Goal: Information Seeking & Learning: Learn about a topic

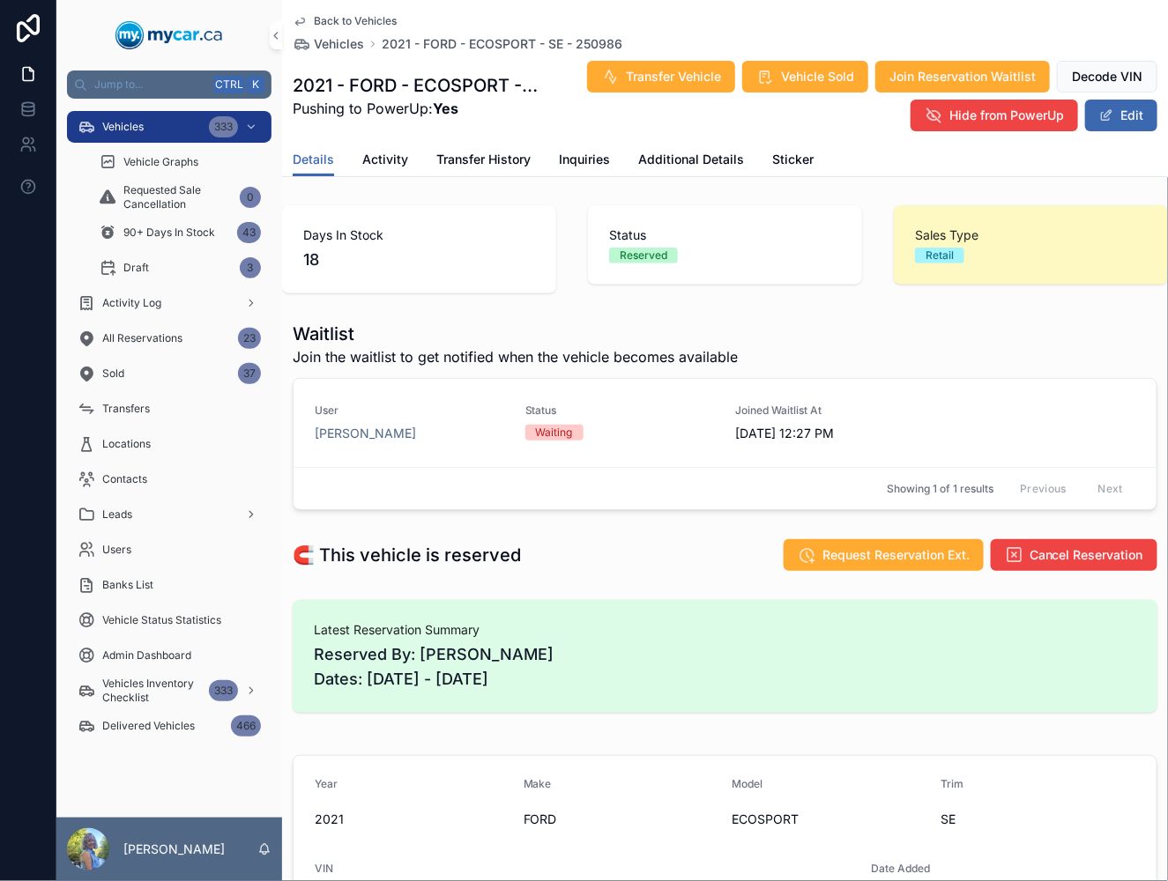
scroll to position [293, 0]
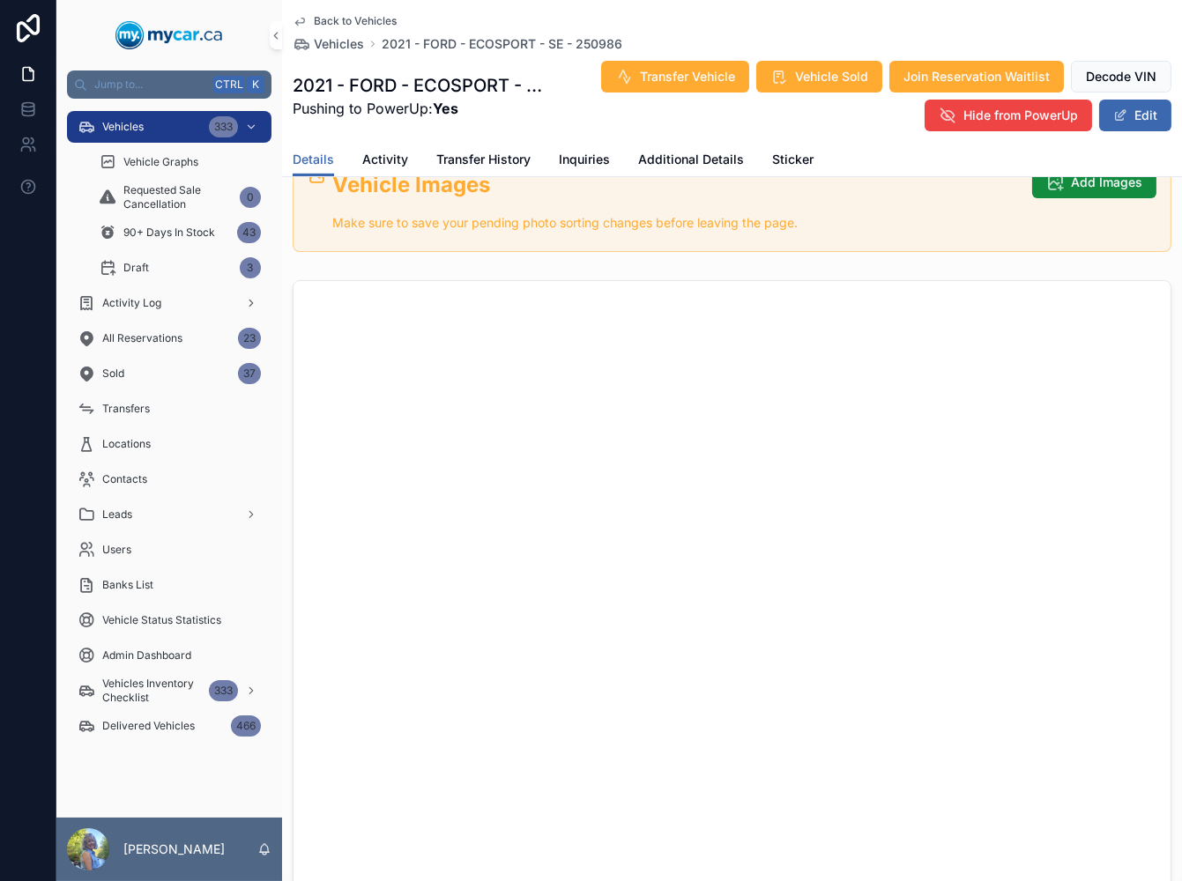
scroll to position [881, 0]
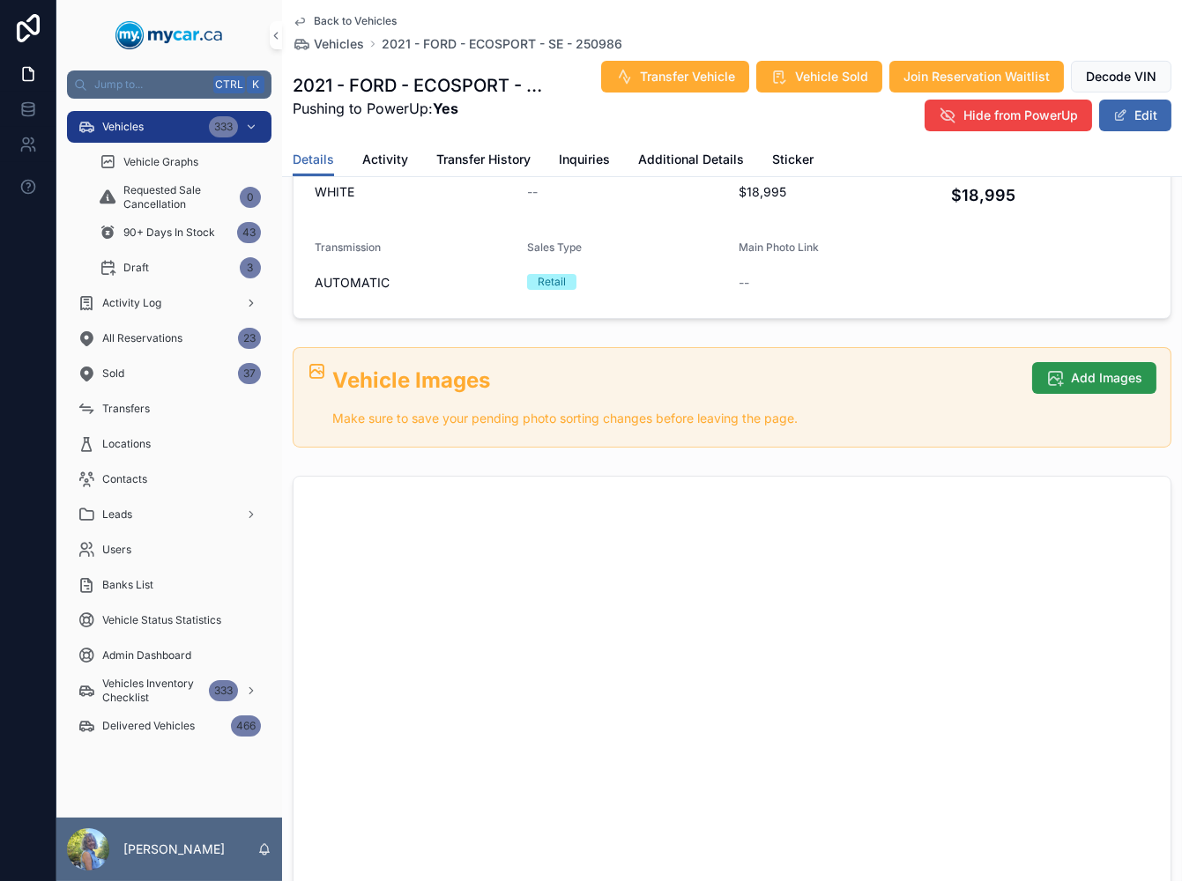
click at [1068, 386] on button "Add Images" at bounding box center [1094, 378] width 124 height 32
click at [1071, 377] on span "Add Images" at bounding box center [1106, 378] width 71 height 18
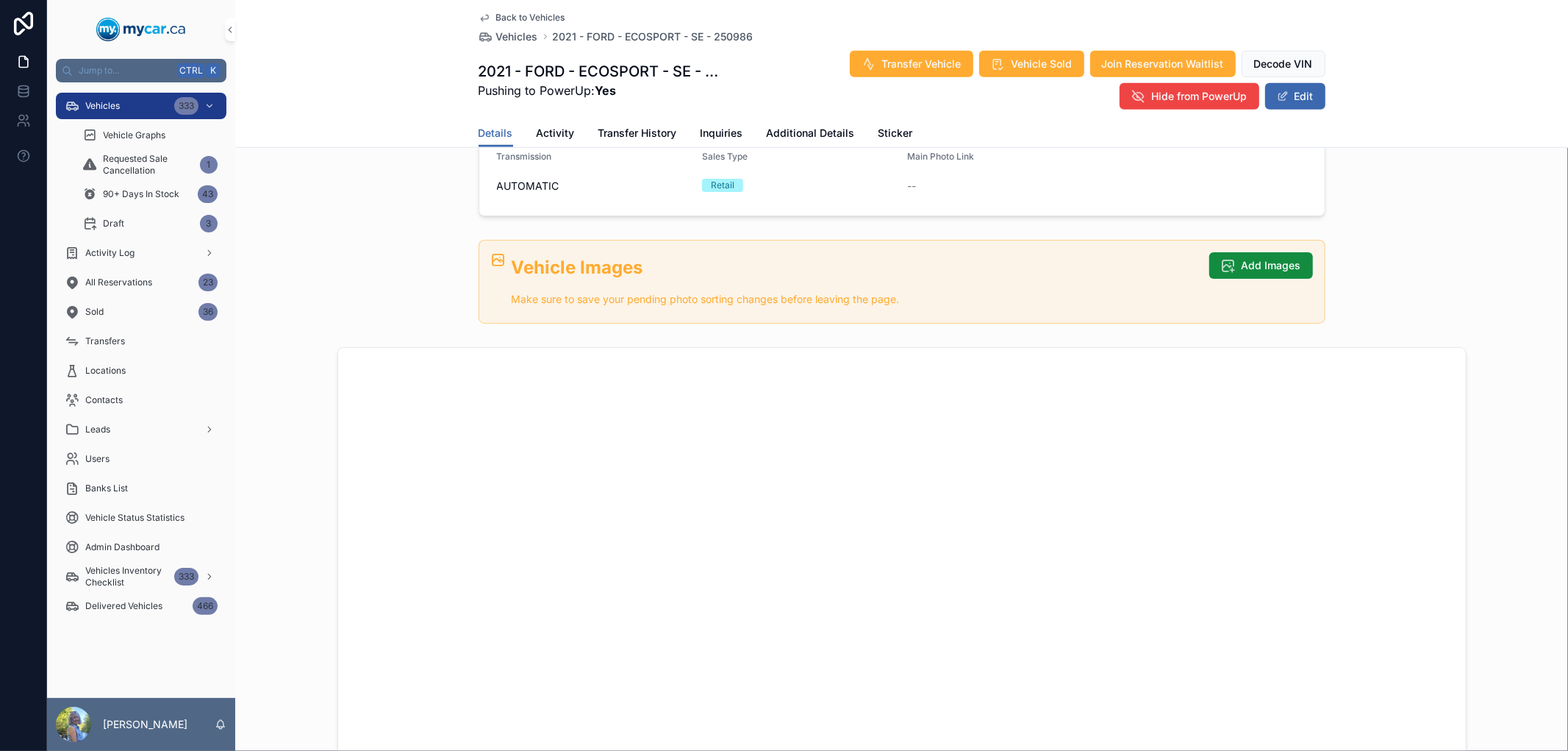
scroll to position [817, 0]
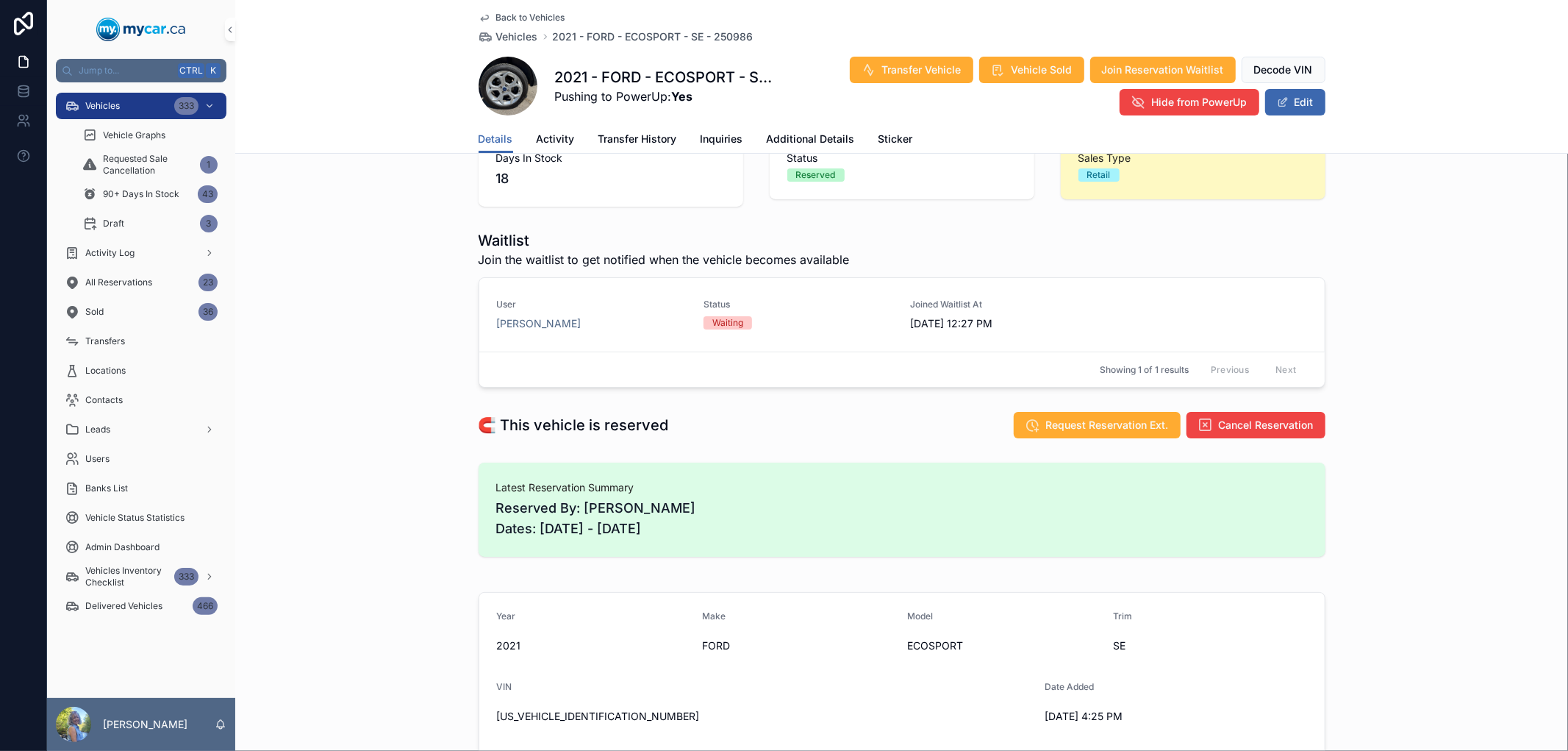
scroll to position [5, 0]
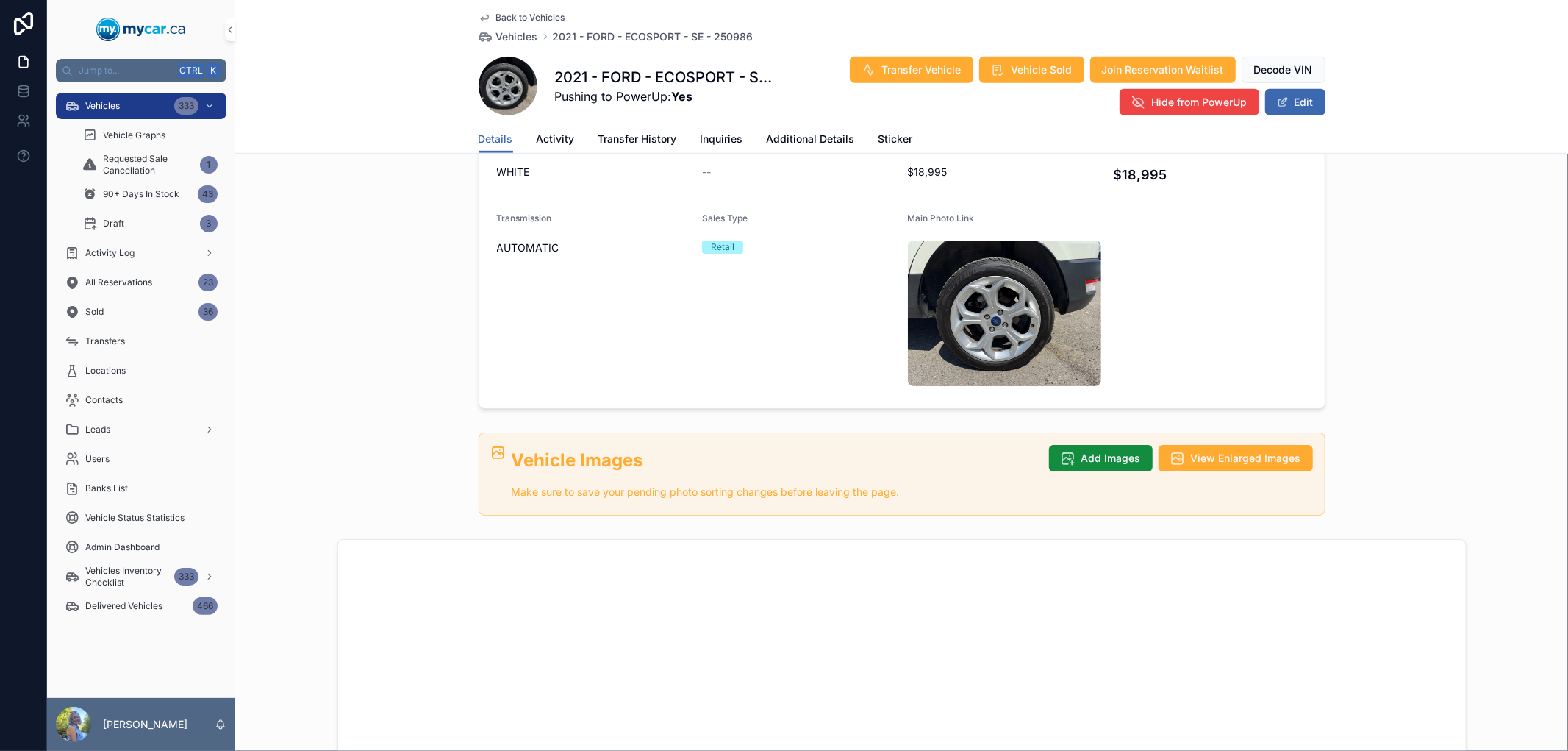
scroll to position [735, 0]
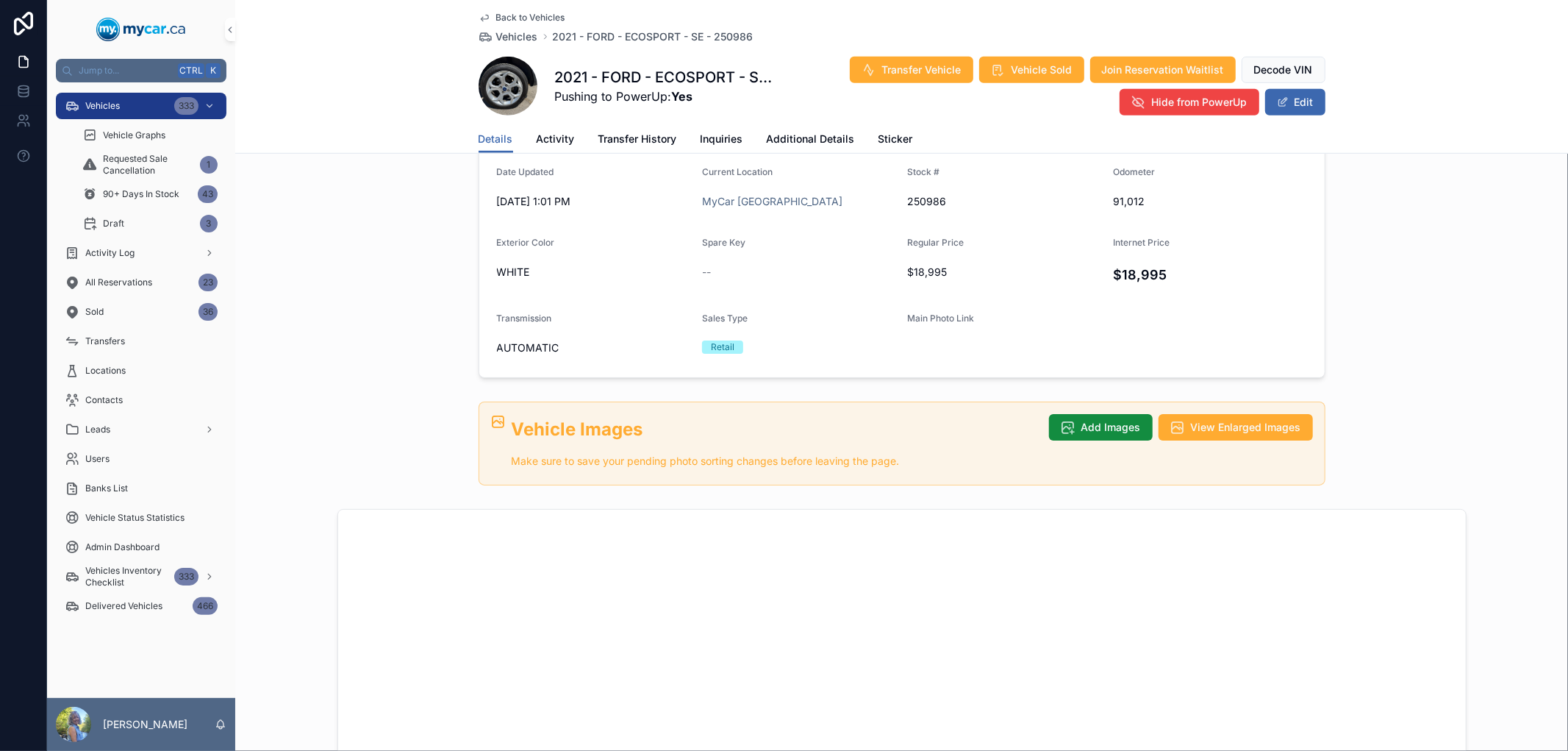
scroll to position [735, 0]
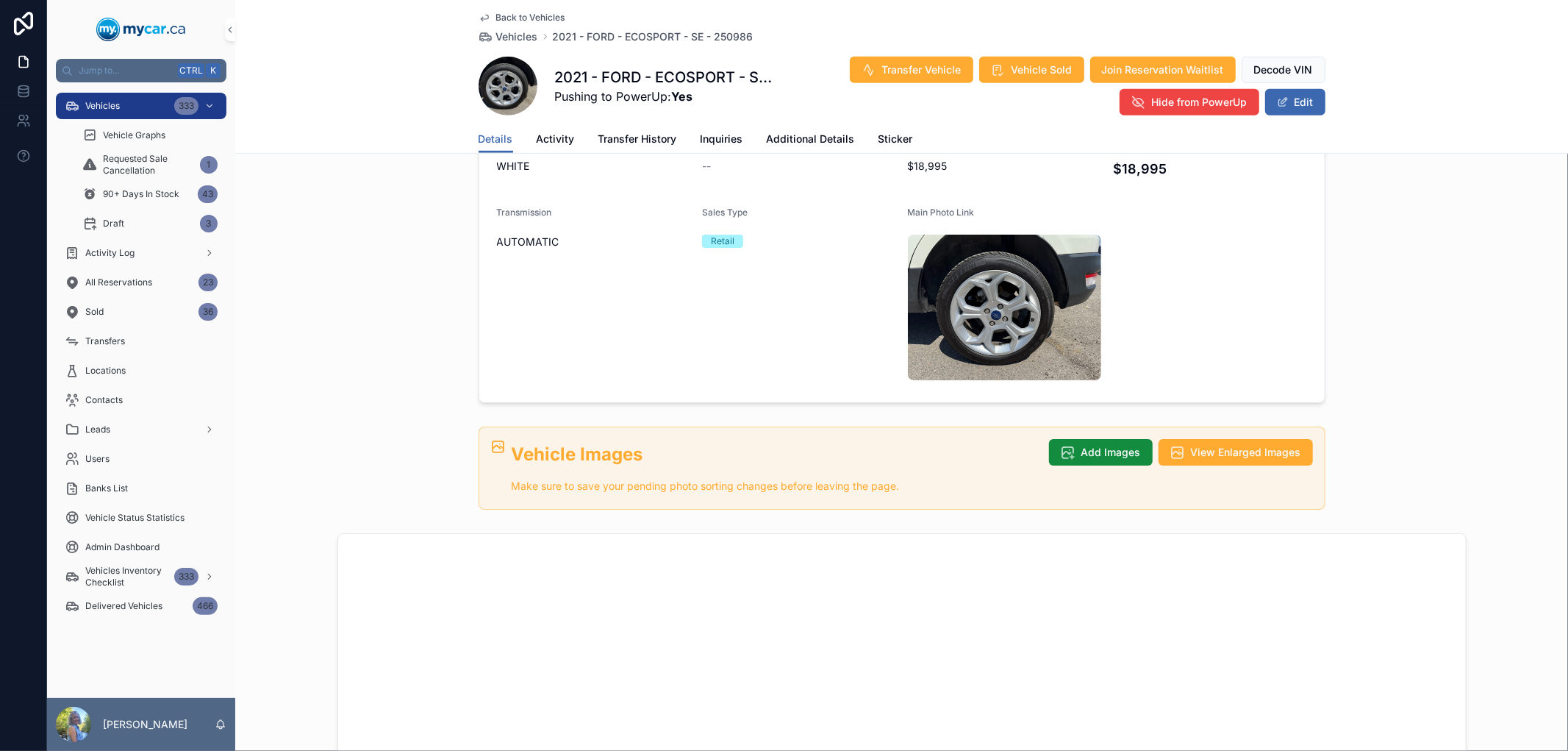
scroll to position [1062, 0]
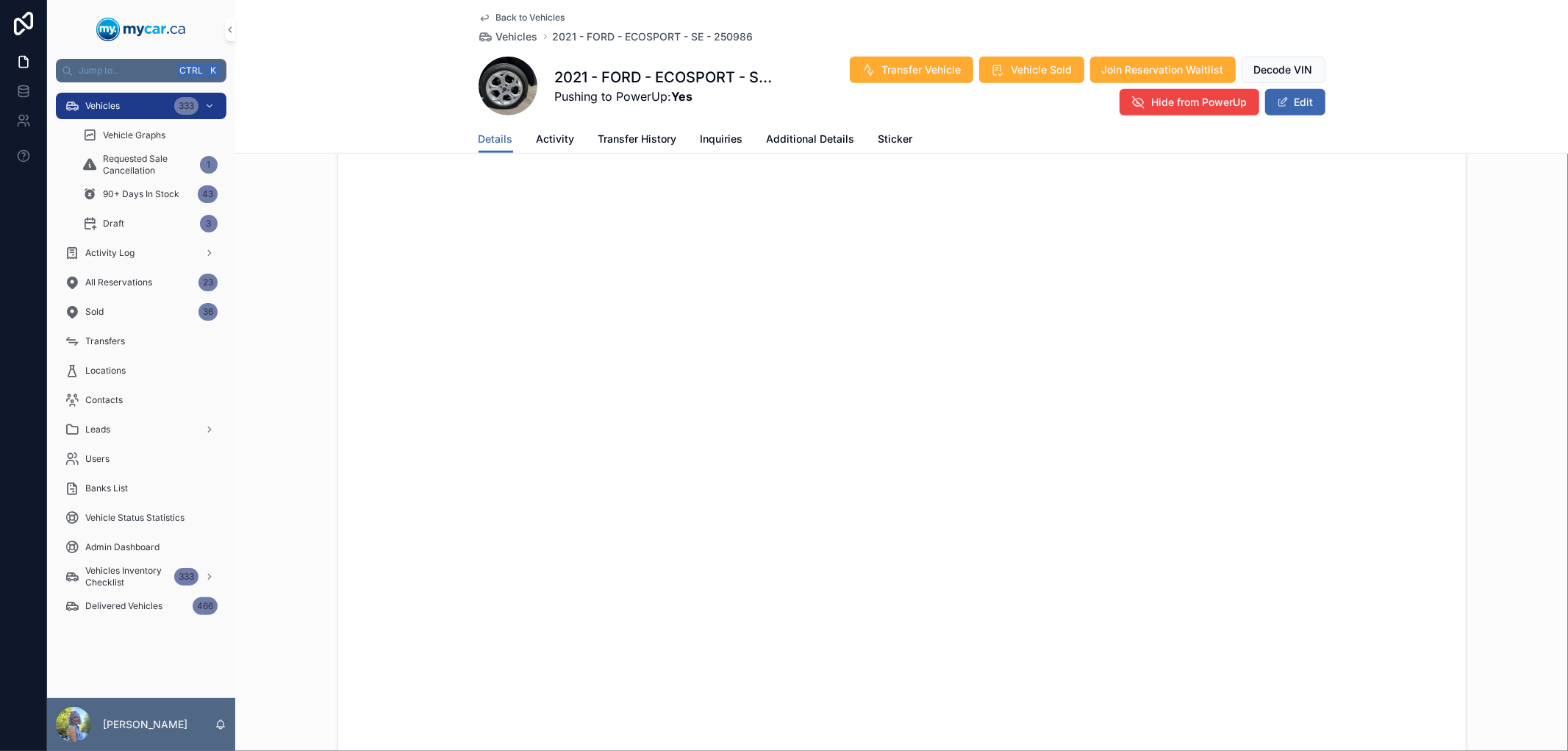
scroll to position [1187, 0]
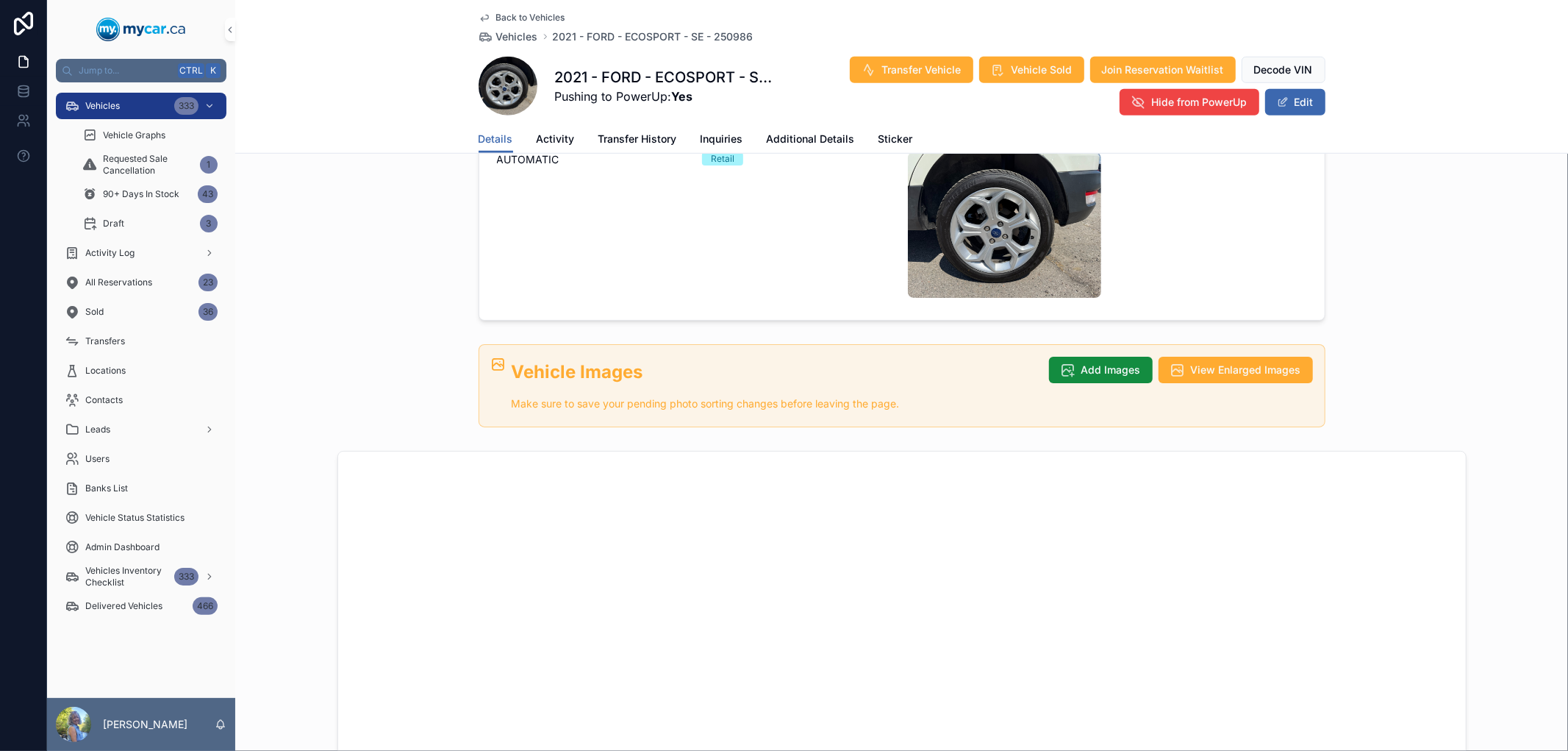
scroll to position [1062, 0]
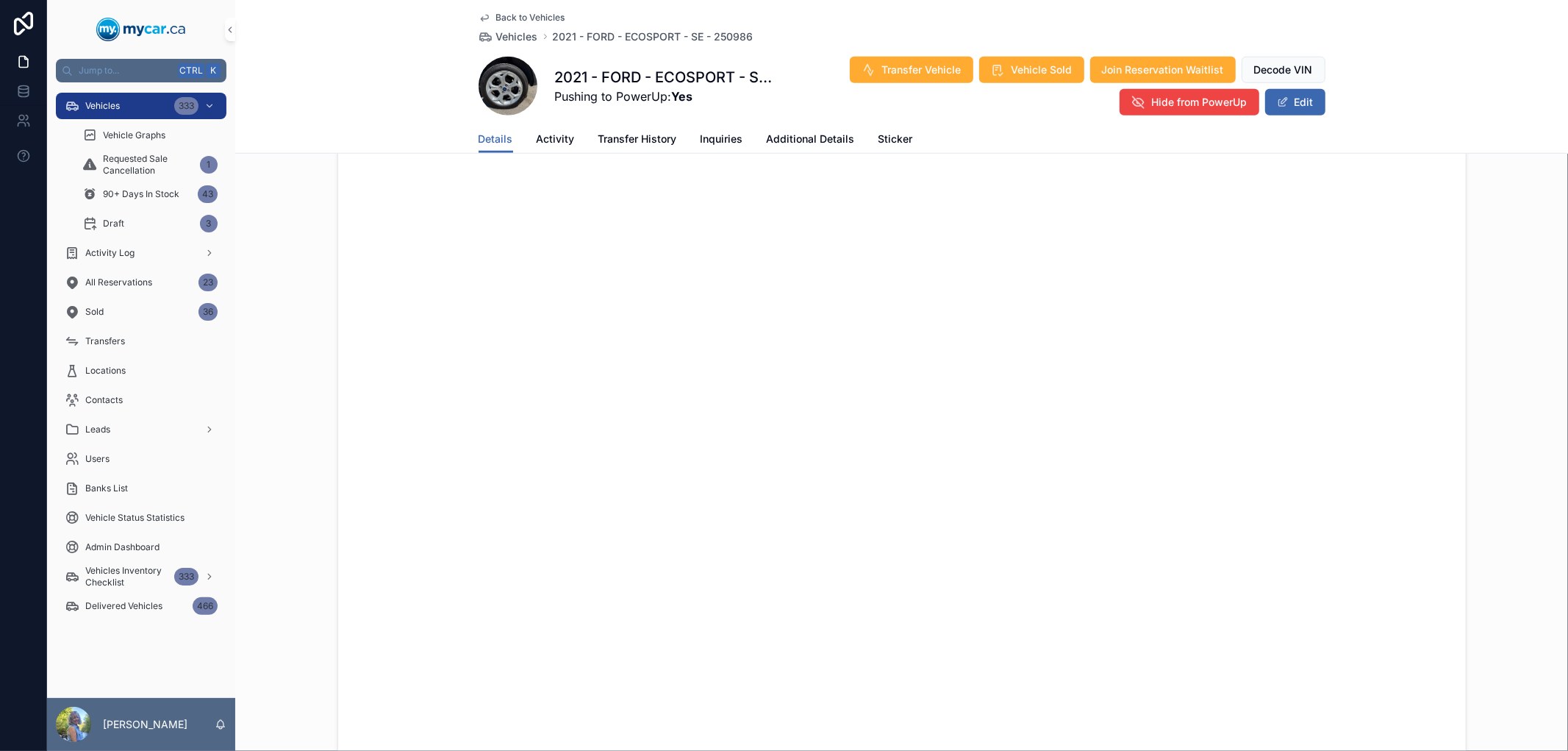
scroll to position [1225, 0]
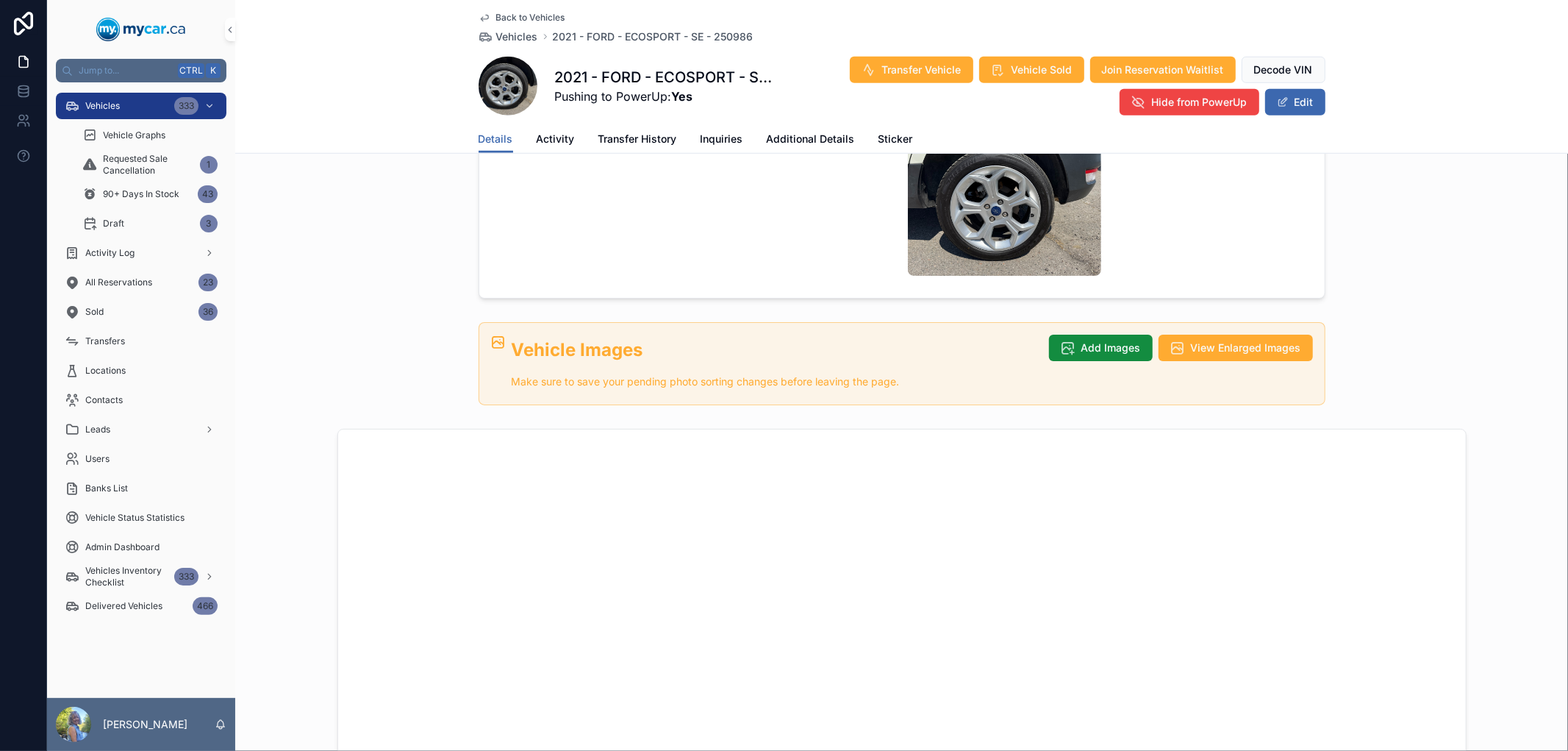
scroll to position [817, 0]
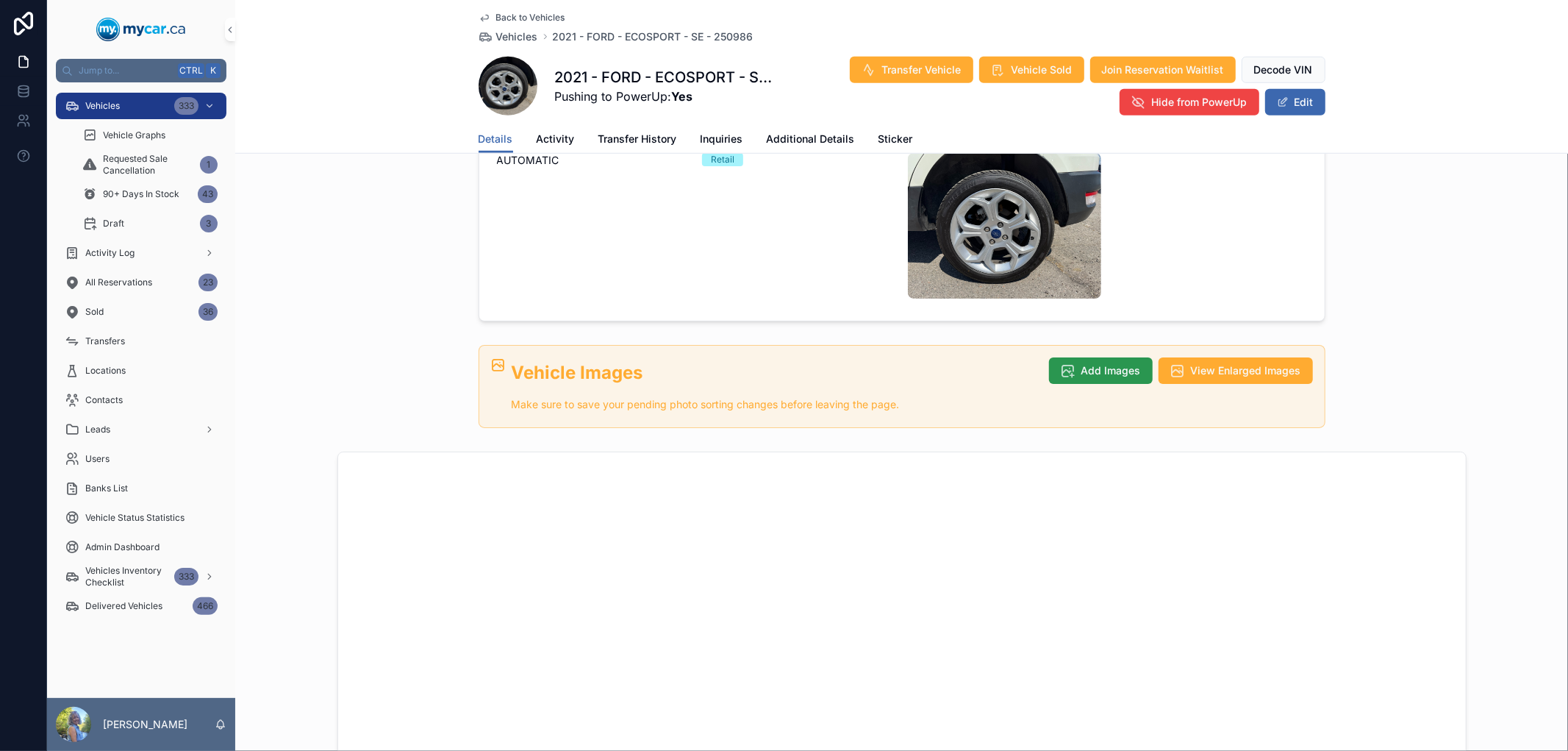
click at [1091, 363] on span "Add Images" at bounding box center [1110, 370] width 59 height 15
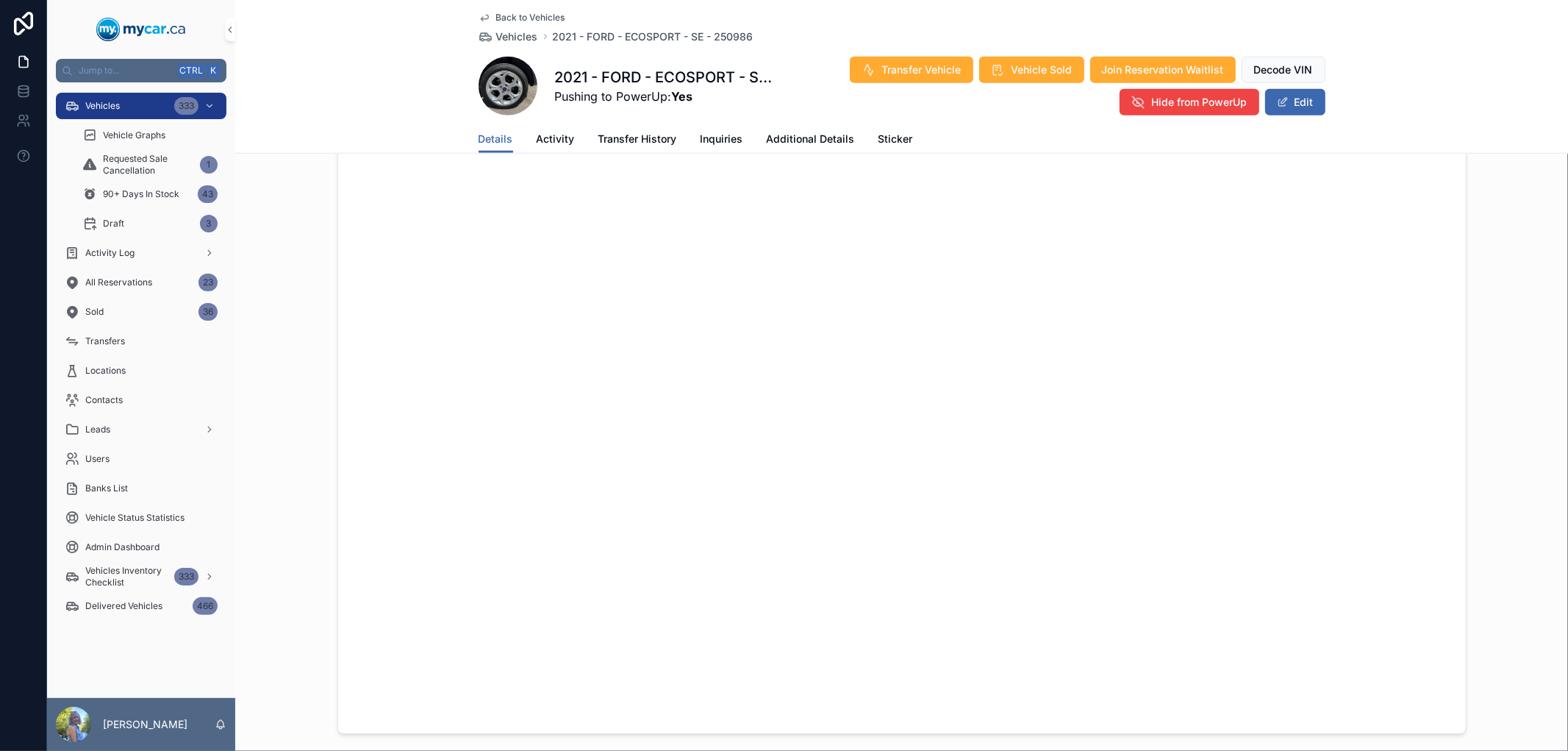
scroll to position [1307, 0]
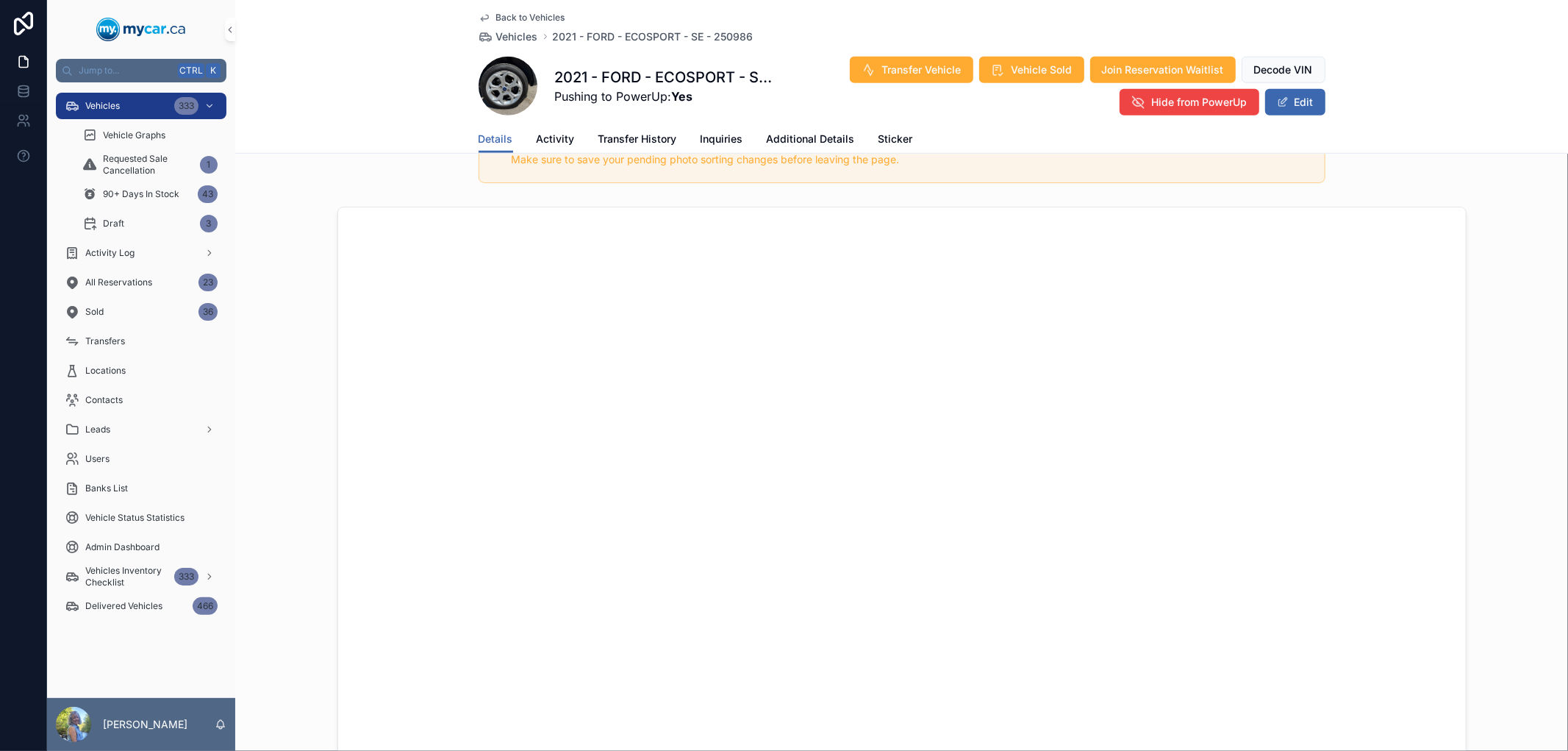
scroll to position [1471, 0]
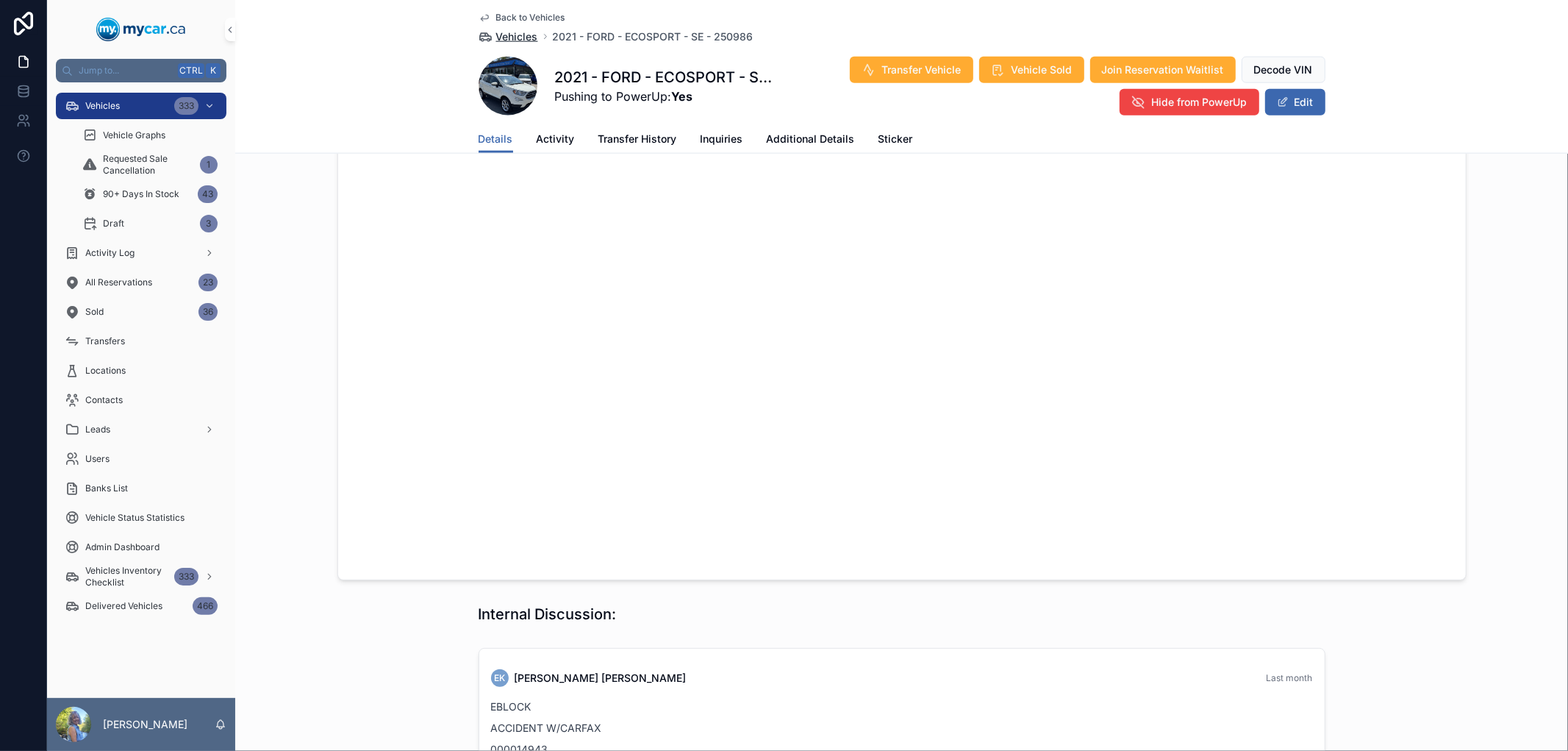
click at [511, 34] on span "Vehicles" at bounding box center [517, 37] width 42 height 15
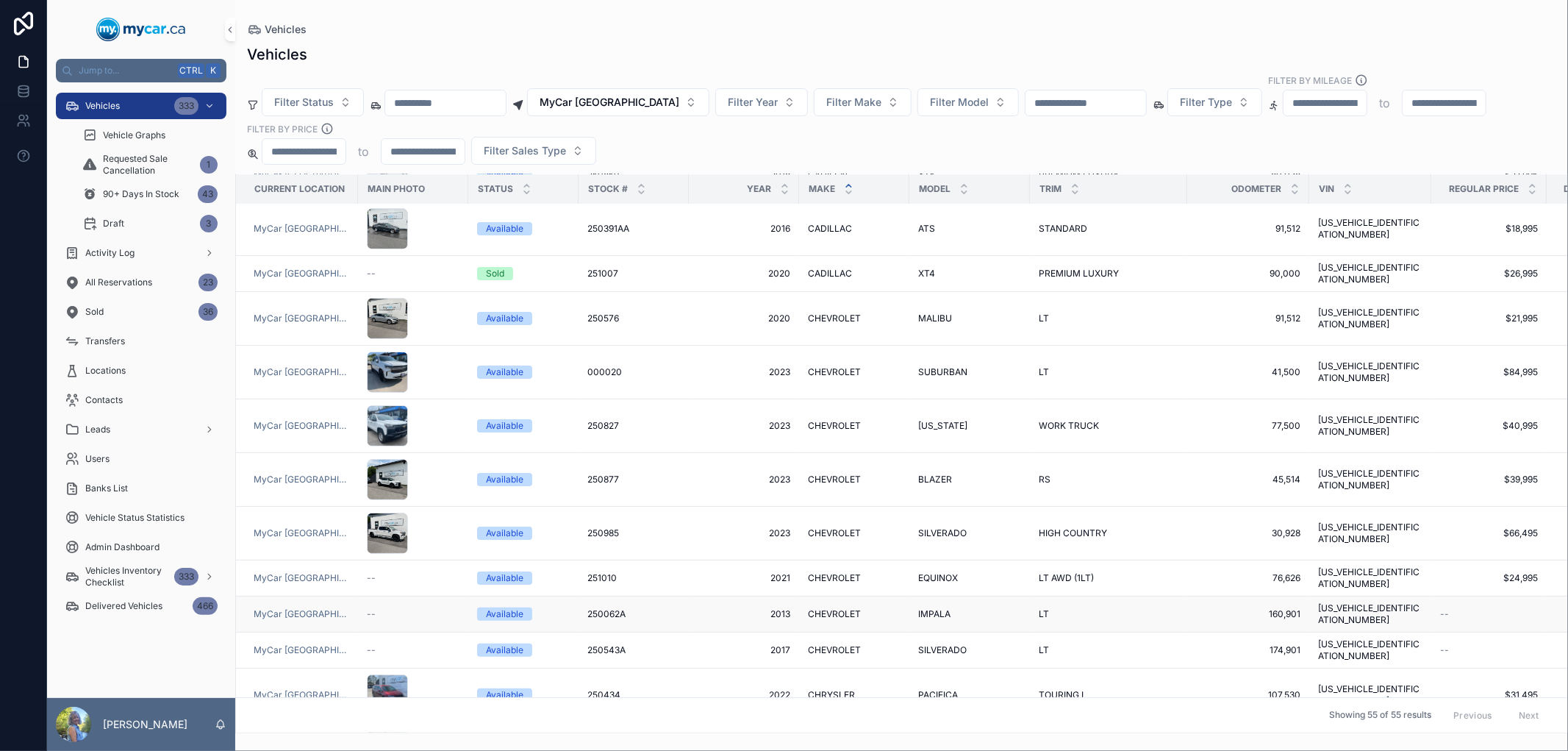
scroll to position [326, 0]
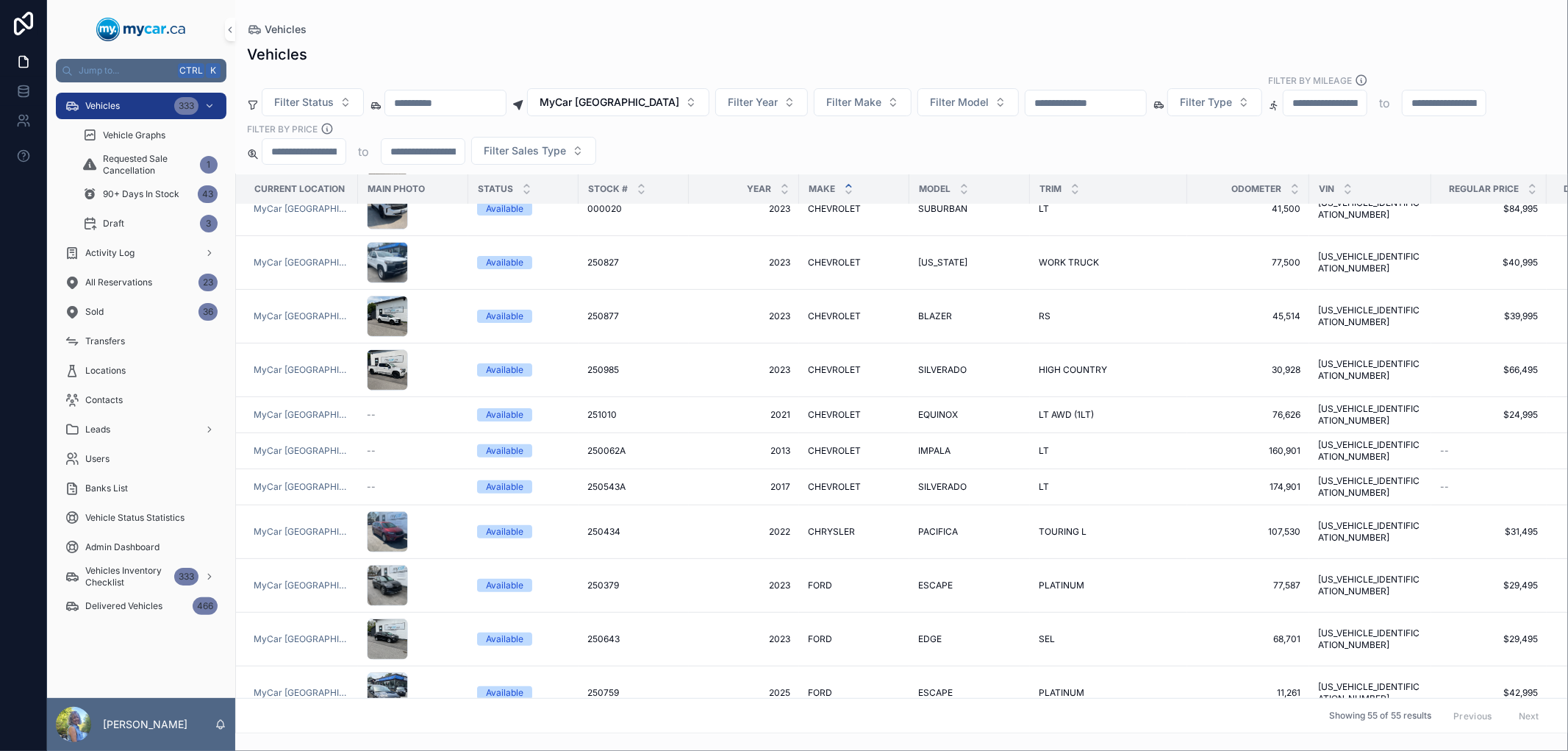
click at [591, 16] on div "Vehicles Vehicles Filter Status MyCar North Bay Filter Year Filter Make Filter …" at bounding box center [902, 366] width 1333 height 733
click at [744, 47] on div "Vehicles" at bounding box center [902, 54] width 1309 height 21
click at [843, 107] on span "Filter Make" at bounding box center [854, 103] width 55 height 15
click at [857, 63] on div "Vehicles" at bounding box center [902, 54] width 1309 height 21
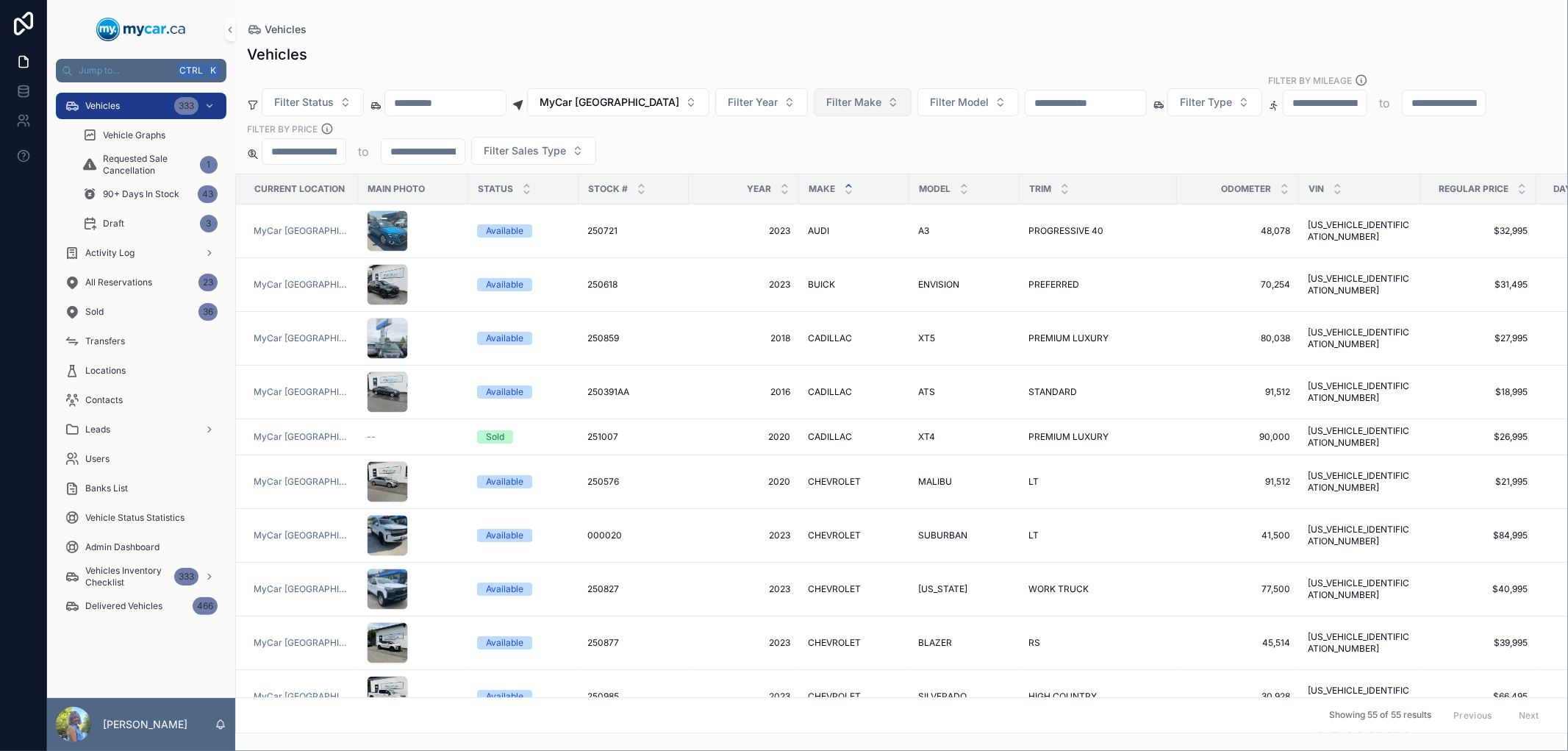
click at [842, 103] on span "Filter Make" at bounding box center [854, 103] width 55 height 15
type input "**"
click at [802, 202] on div "NISSAN" at bounding box center [841, 209] width 177 height 23
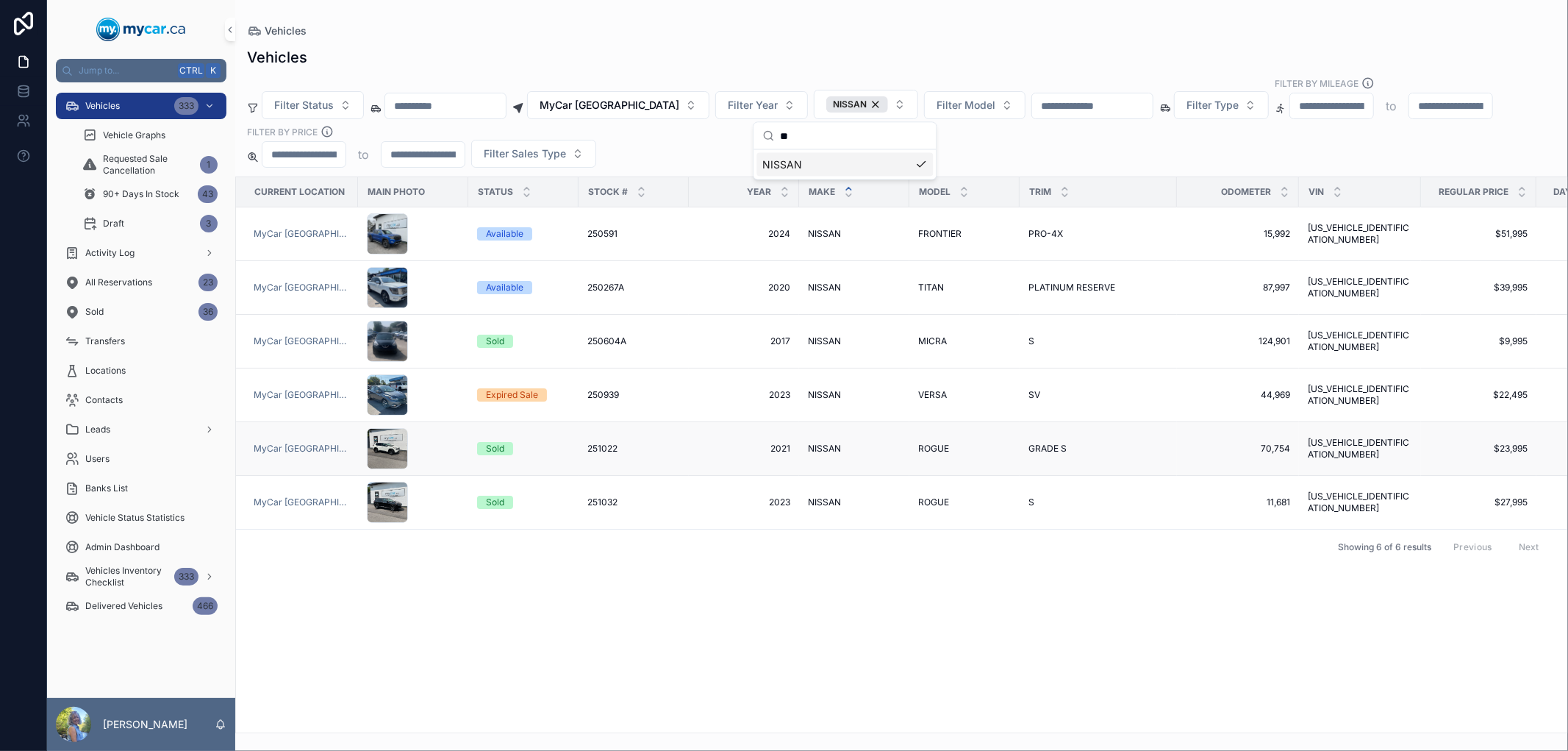
click at [603, 446] on span "251022" at bounding box center [602, 449] width 30 height 12
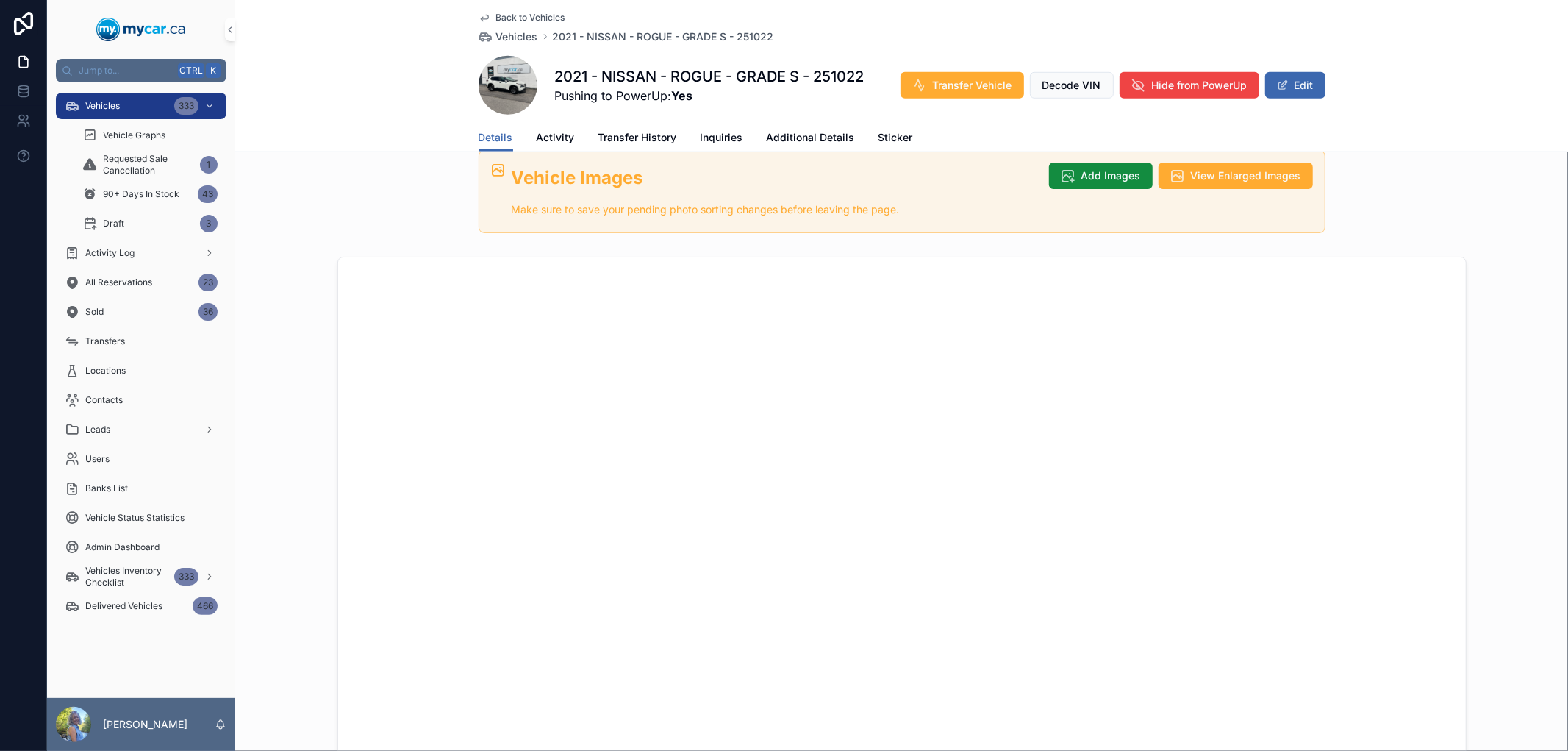
scroll to position [980, 0]
